Goal: Information Seeking & Learning: Compare options

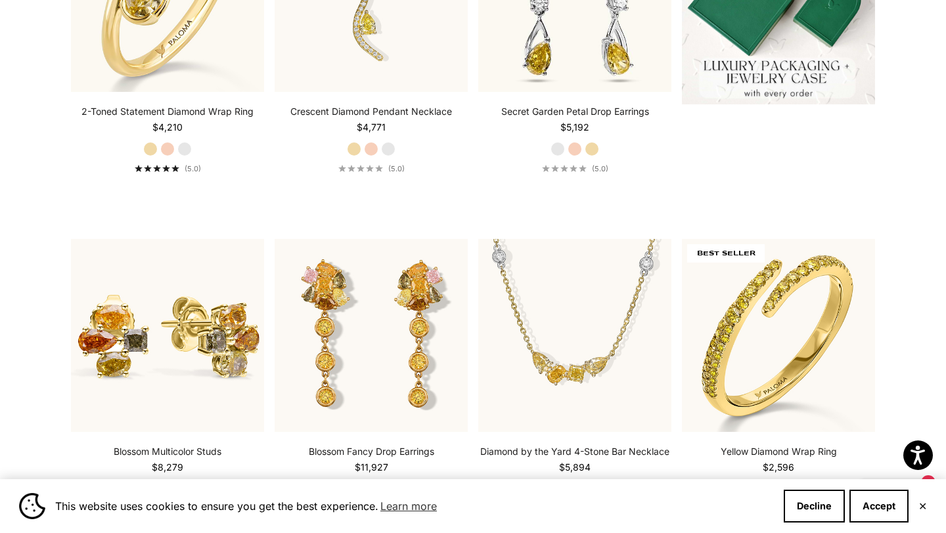
scroll to position [539, 0]
